Goal: Task Accomplishment & Management: Manage account settings

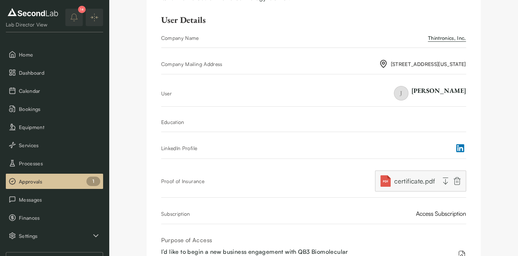
scroll to position [97, 0]
click at [447, 180] on icon "button" at bounding box center [445, 180] width 9 height 9
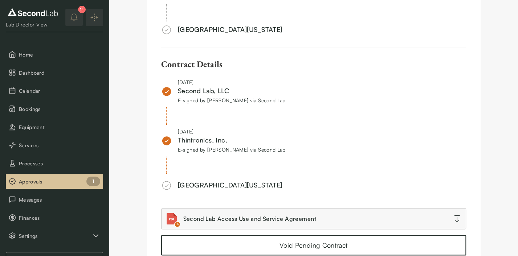
scroll to position [484, 0]
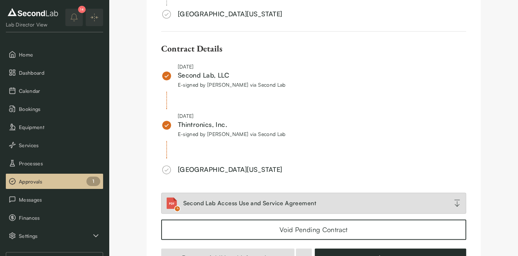
click at [449, 202] on link "Second Lab Access Use and Service Agreement" at bounding box center [313, 203] width 305 height 21
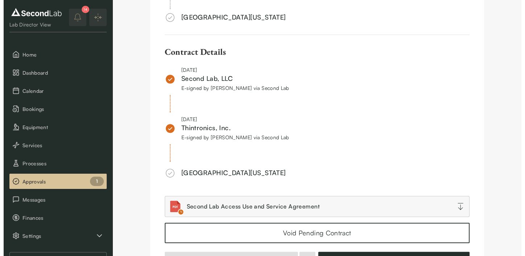
scroll to position [523, 0]
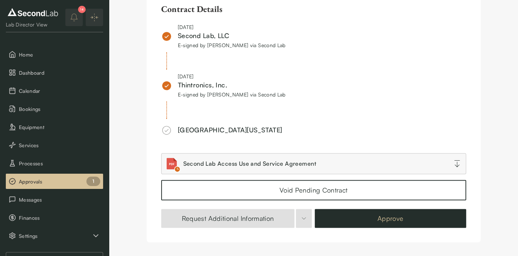
click at [383, 217] on button "Approve" at bounding box center [390, 218] width 151 height 19
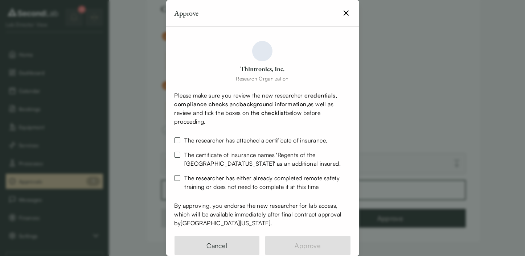
click at [179, 139] on button "The researcher has attached a certificate of insurance." at bounding box center [178, 141] width 6 height 6
click at [177, 153] on button "The certificate of insurance names ' Regents of the [GEOGRAPHIC_DATA][US_STATE]…" at bounding box center [178, 155] width 6 height 6
click at [176, 179] on button "The researcher has either already completed remote safety training or does not …" at bounding box center [178, 178] width 6 height 6
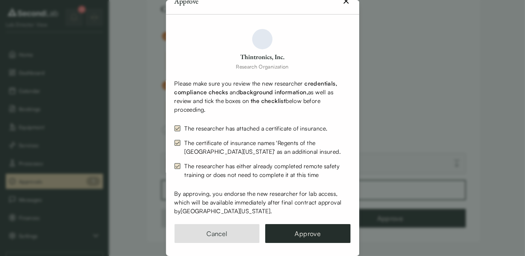
scroll to position [16, 0]
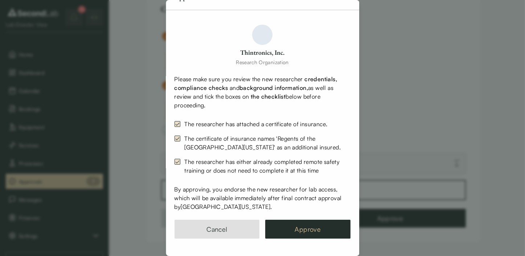
click at [291, 225] on button "Approve" at bounding box center [308, 229] width 85 height 19
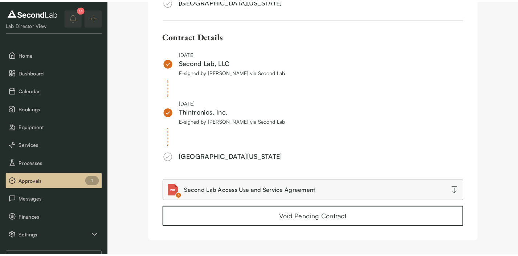
scroll to position [511, 0]
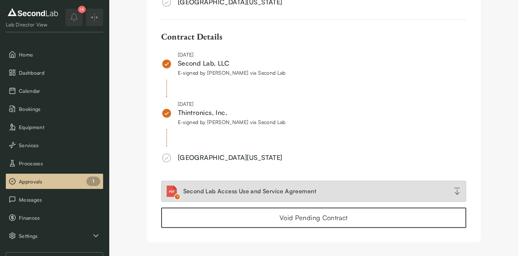
click at [455, 187] on icon at bounding box center [457, 191] width 9 height 9
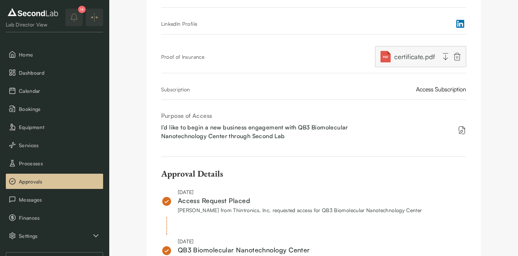
scroll to position [75, 0]
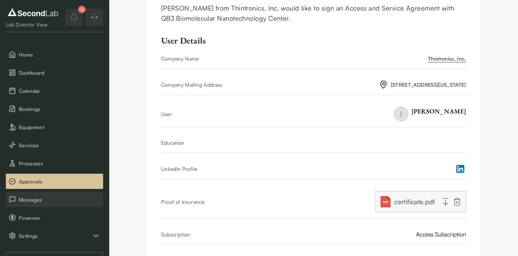
click at [61, 197] on span "Messages" at bounding box center [59, 200] width 81 height 8
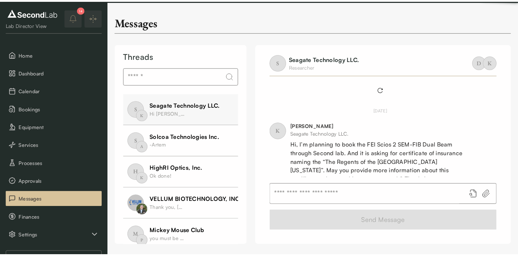
scroll to position [307, 0]
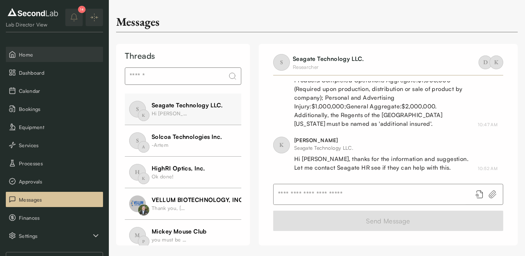
click at [41, 57] on span "Home" at bounding box center [59, 55] width 81 height 8
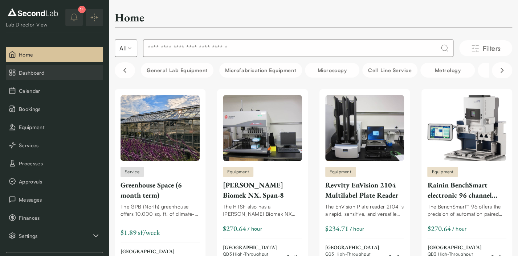
click at [38, 74] on span "Dashboard" at bounding box center [59, 73] width 81 height 8
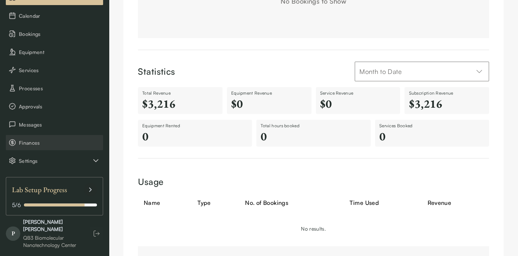
scroll to position [147, 0]
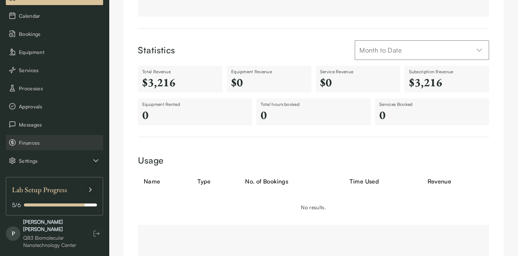
click at [36, 144] on span "Finances" at bounding box center [59, 143] width 81 height 8
